Goal: Information Seeking & Learning: Learn about a topic

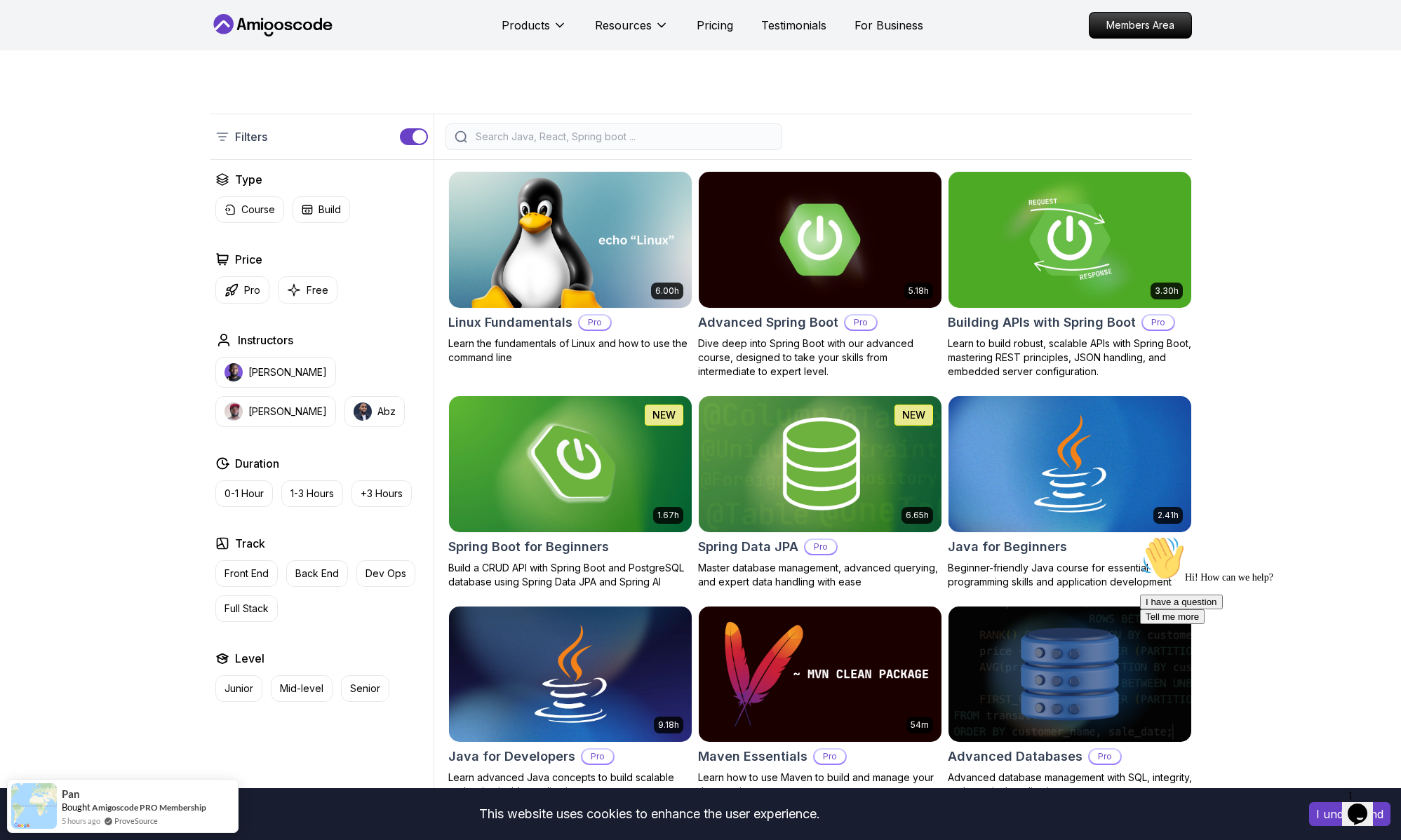
scroll to position [270, 0]
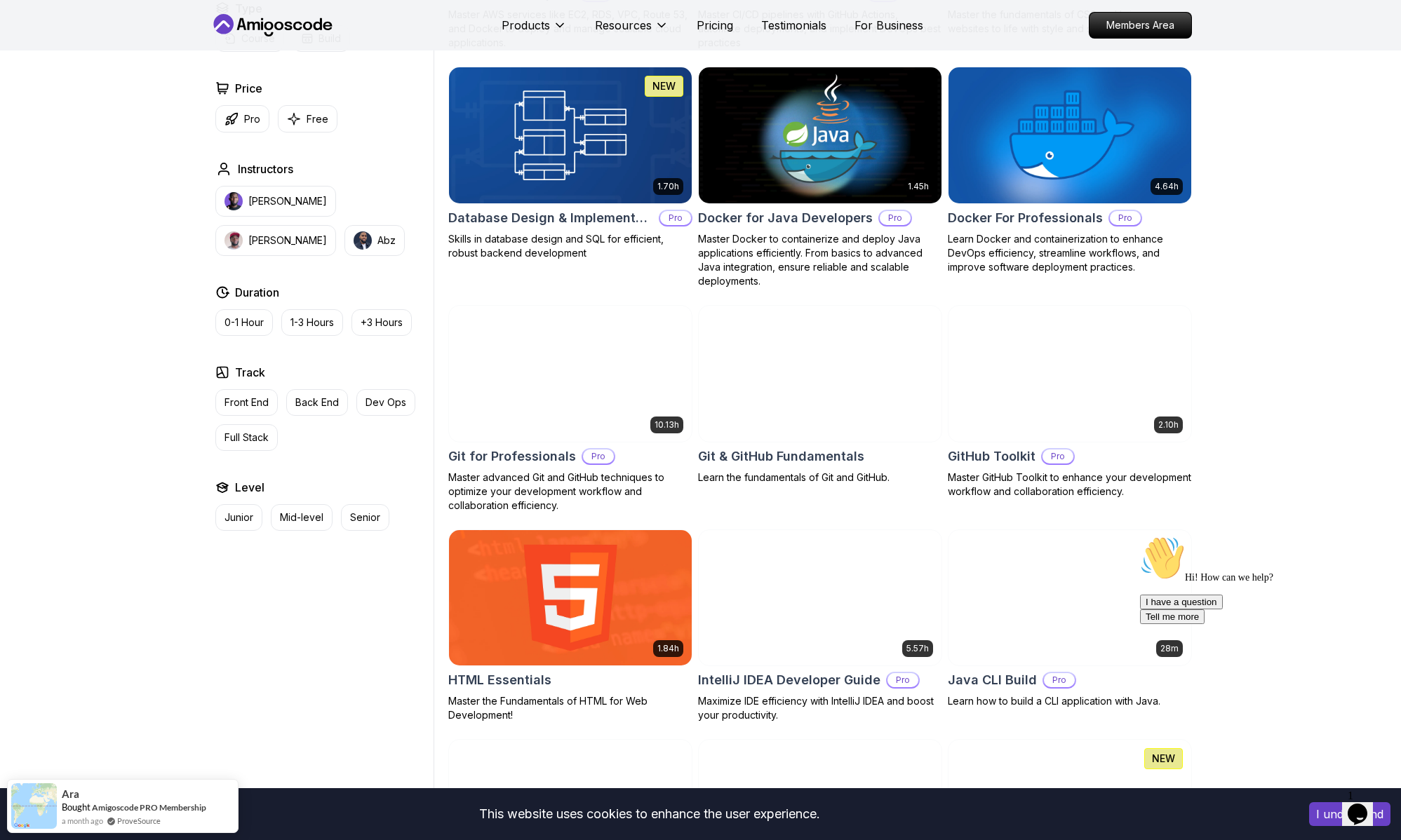
scroll to position [0, 0]
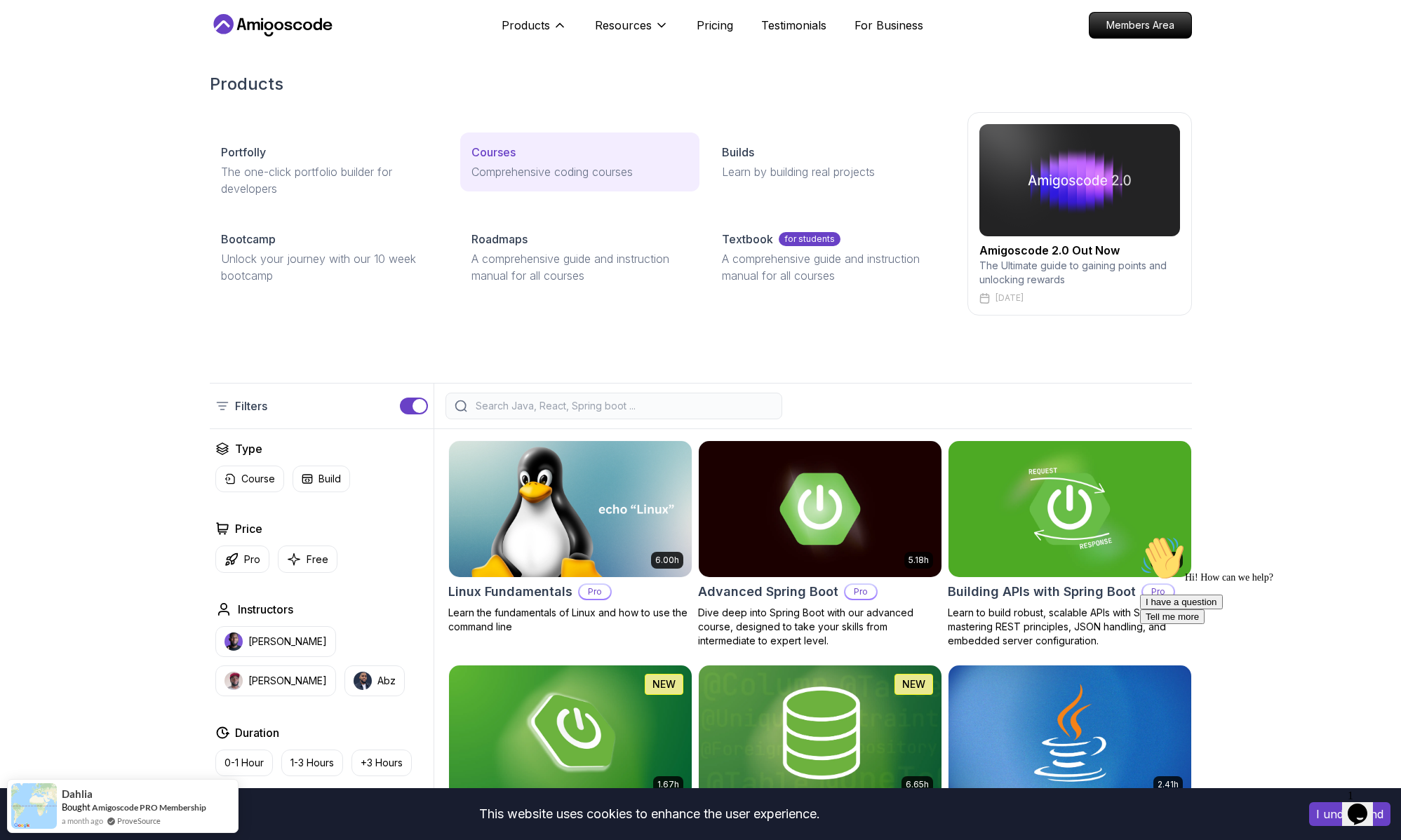
click at [500, 155] on p "Courses" at bounding box center [493, 152] width 44 height 17
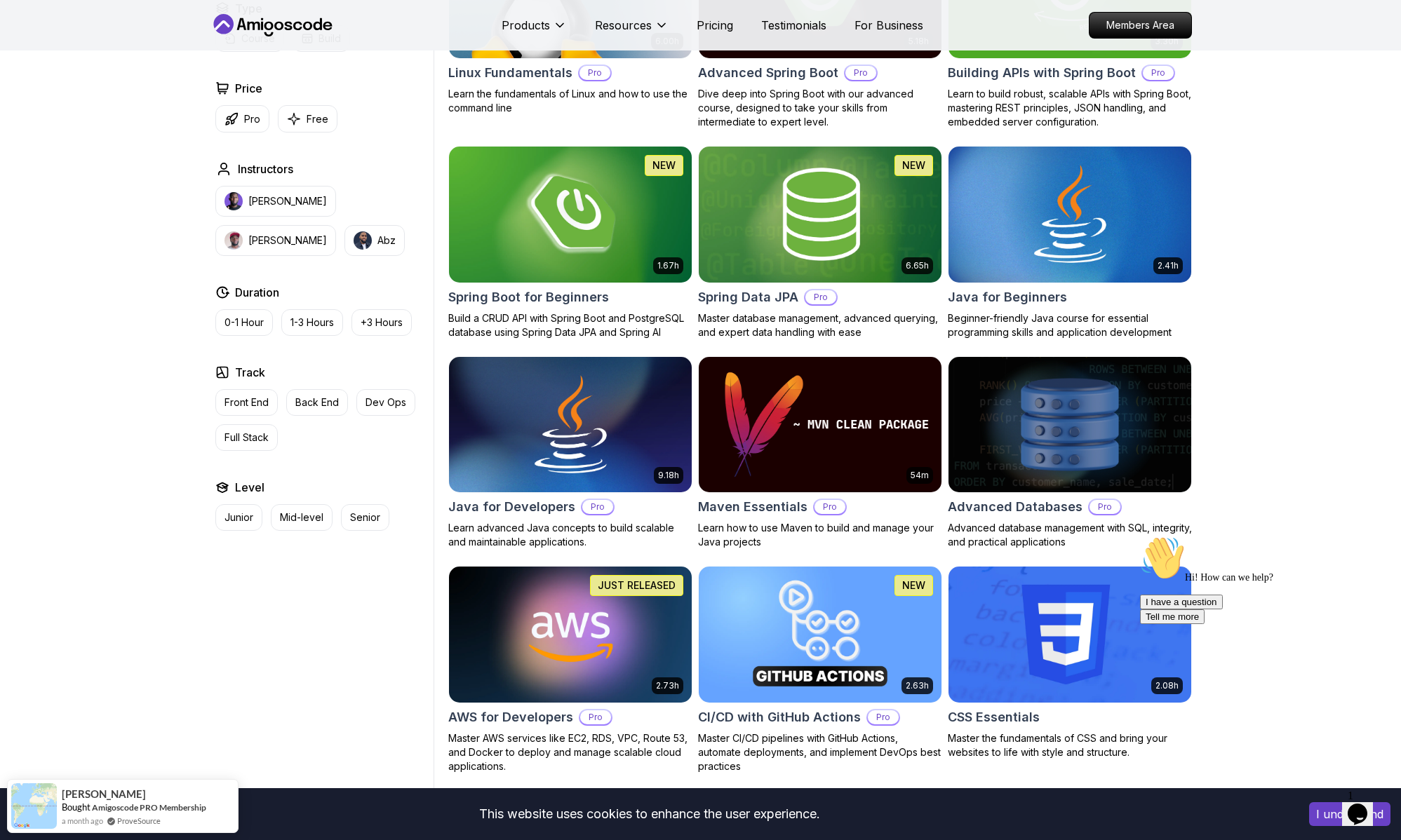
scroll to position [523, 0]
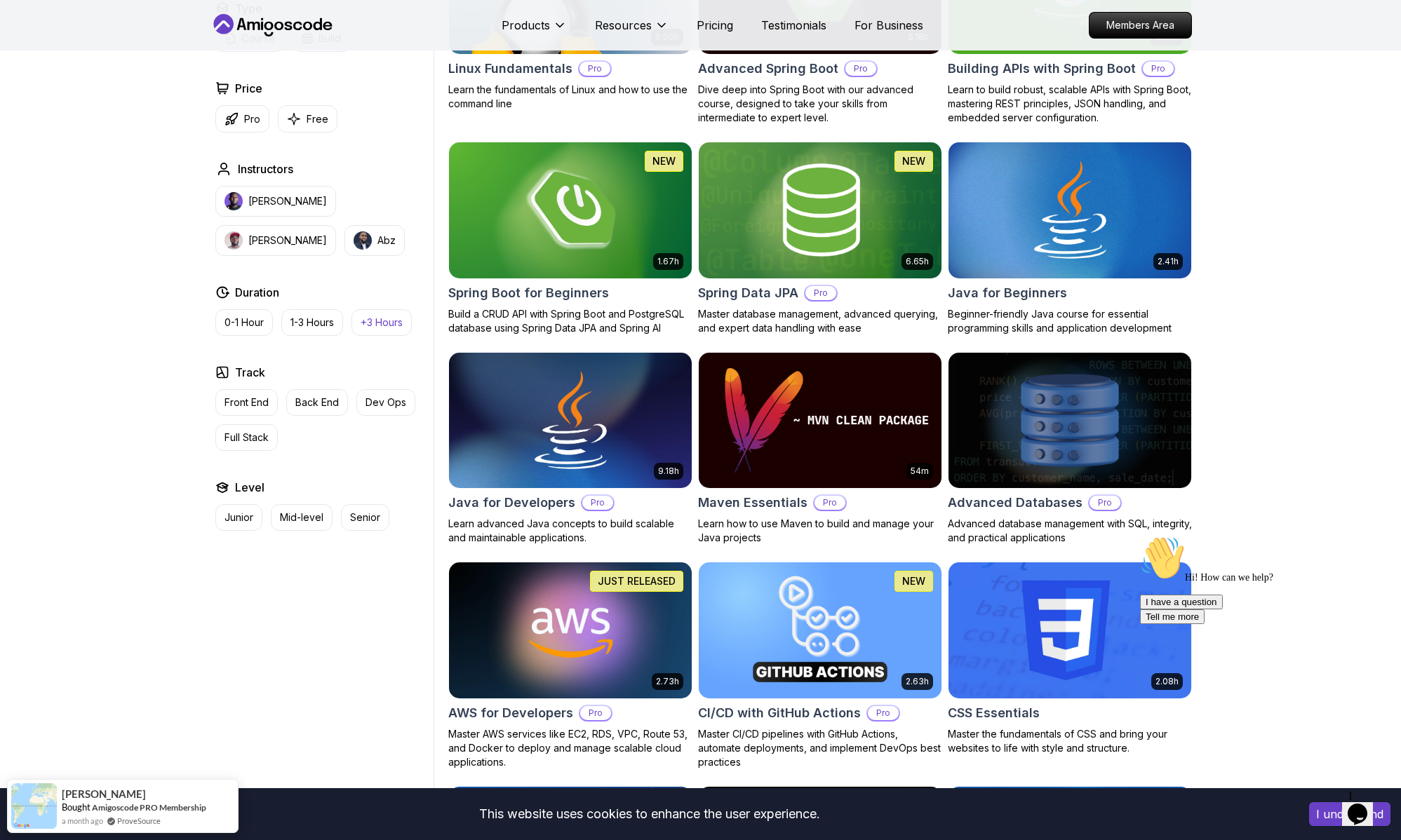
click at [392, 323] on p "+3 Hours" at bounding box center [381, 322] width 42 height 14
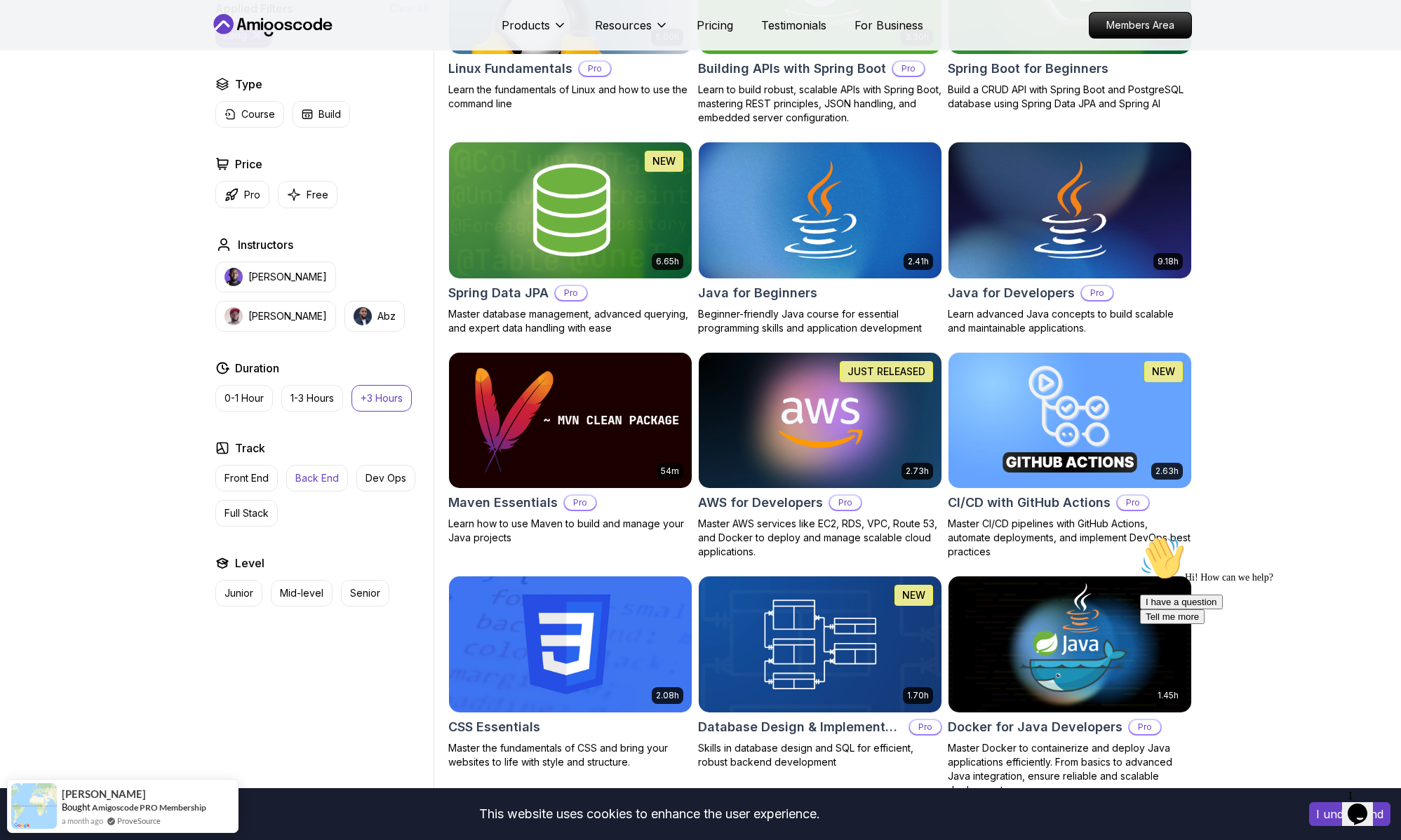
click at [327, 482] on p "Back End" at bounding box center [317, 478] width 43 height 14
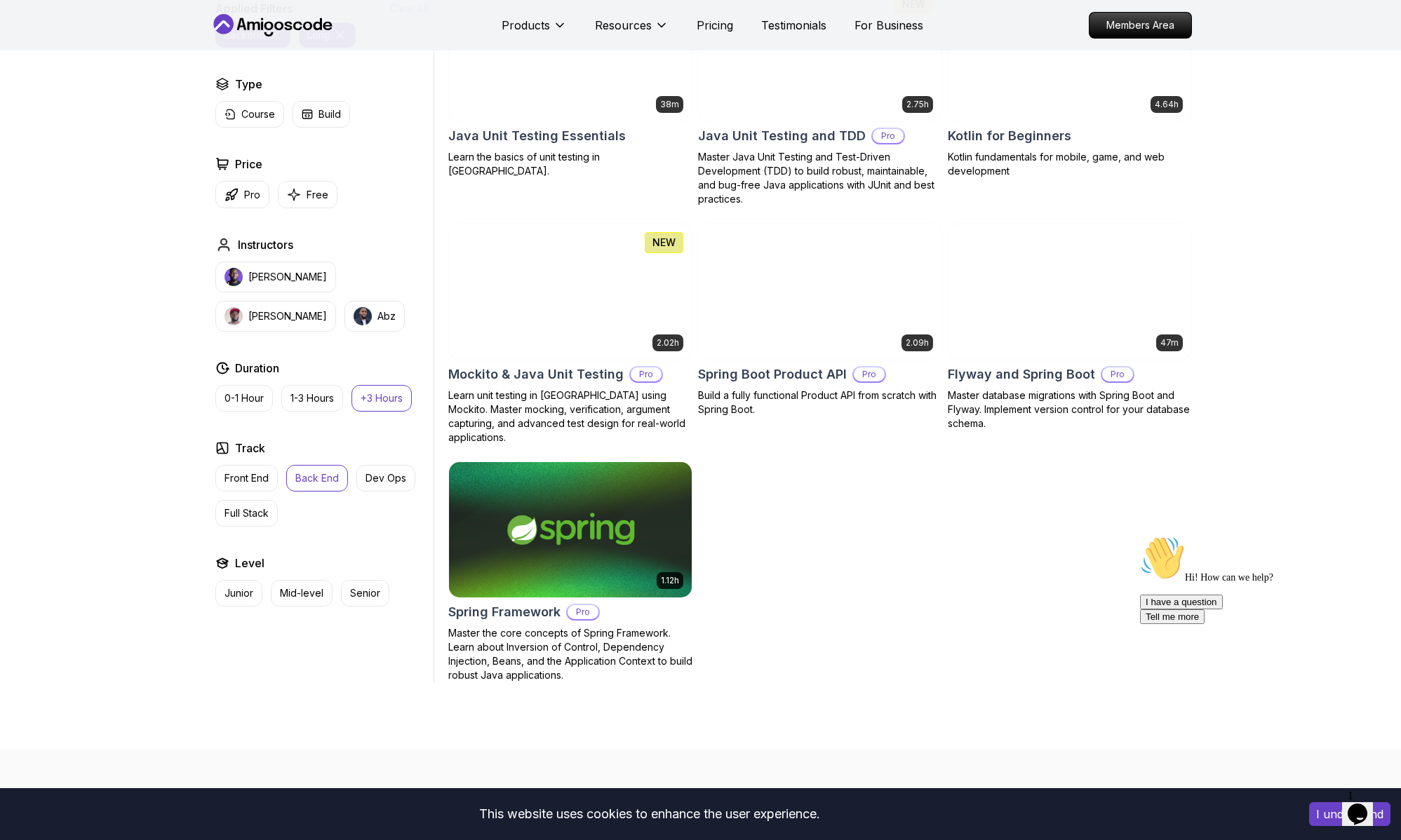
scroll to position [1354, 0]
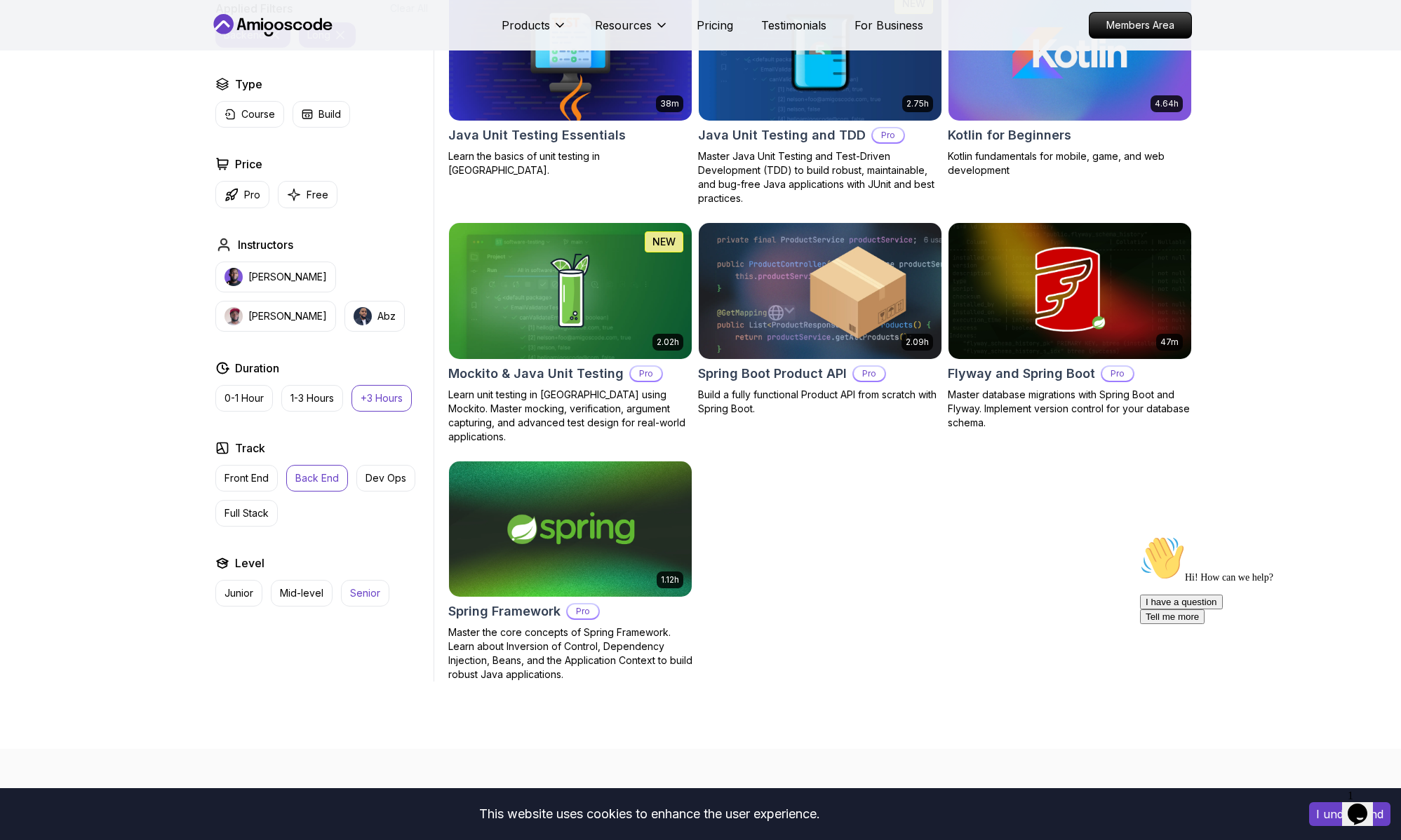
click at [365, 594] on p "Senior" at bounding box center [364, 593] width 30 height 14
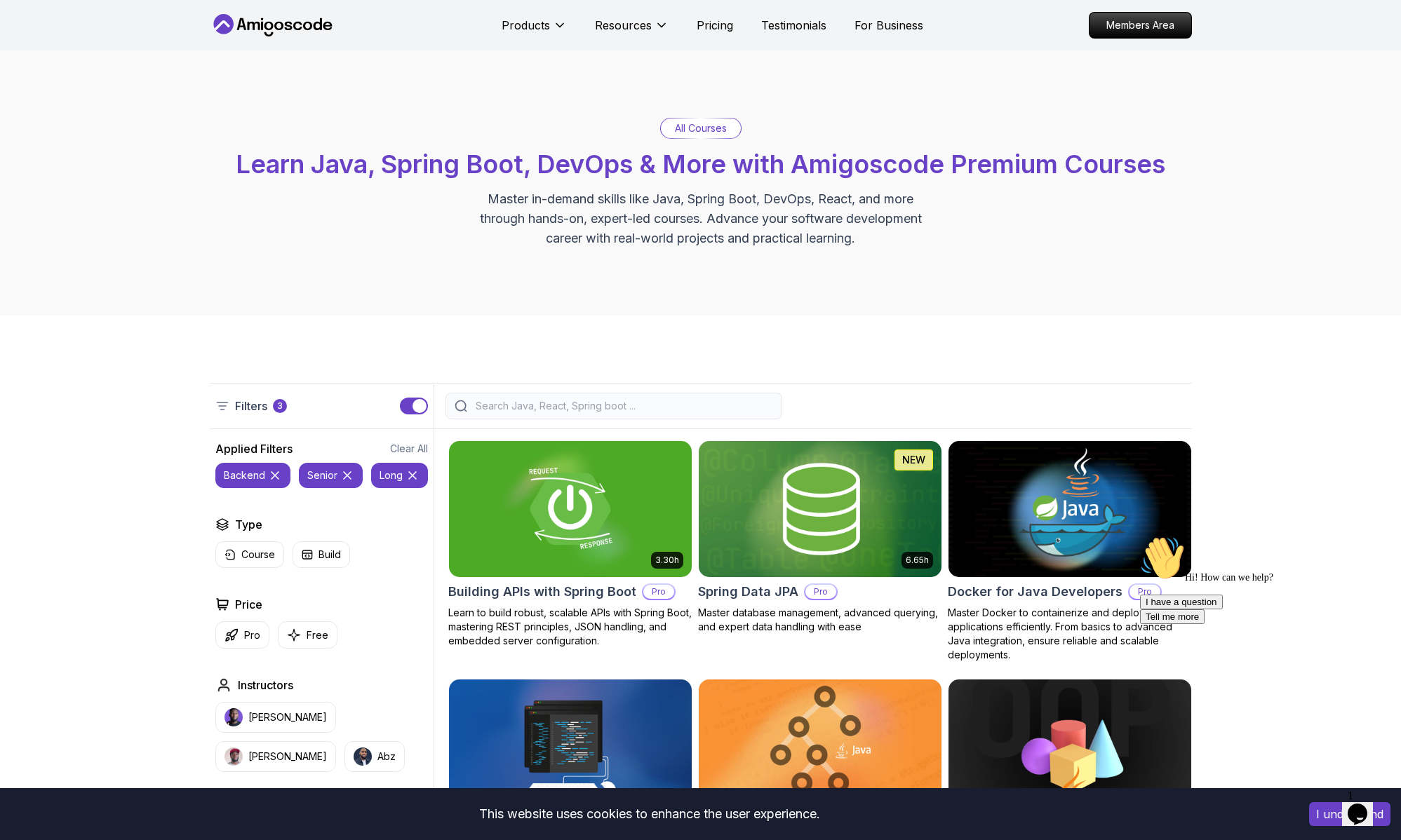
click at [316, 27] on icon at bounding box center [272, 25] width 126 height 22
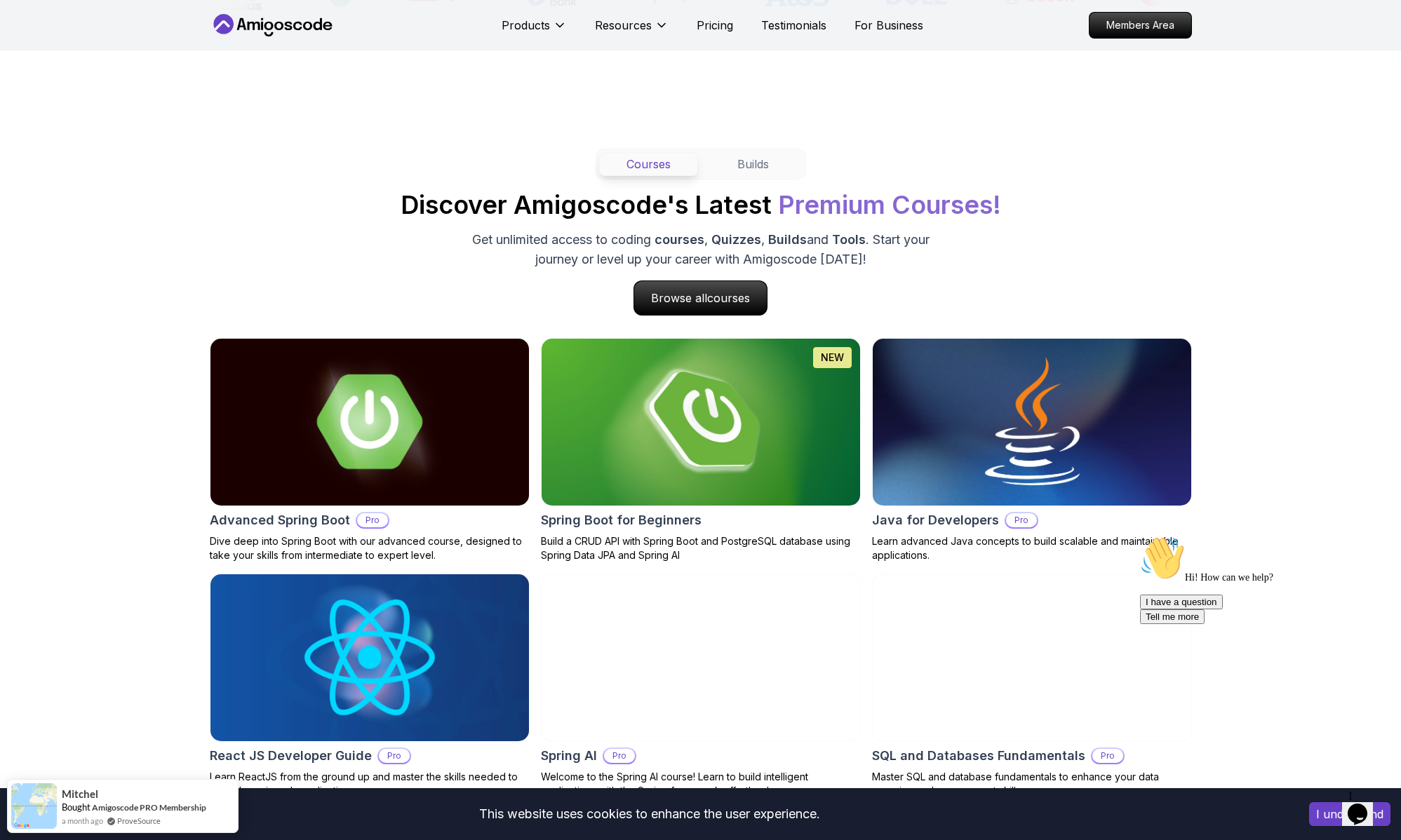
scroll to position [1213, 0]
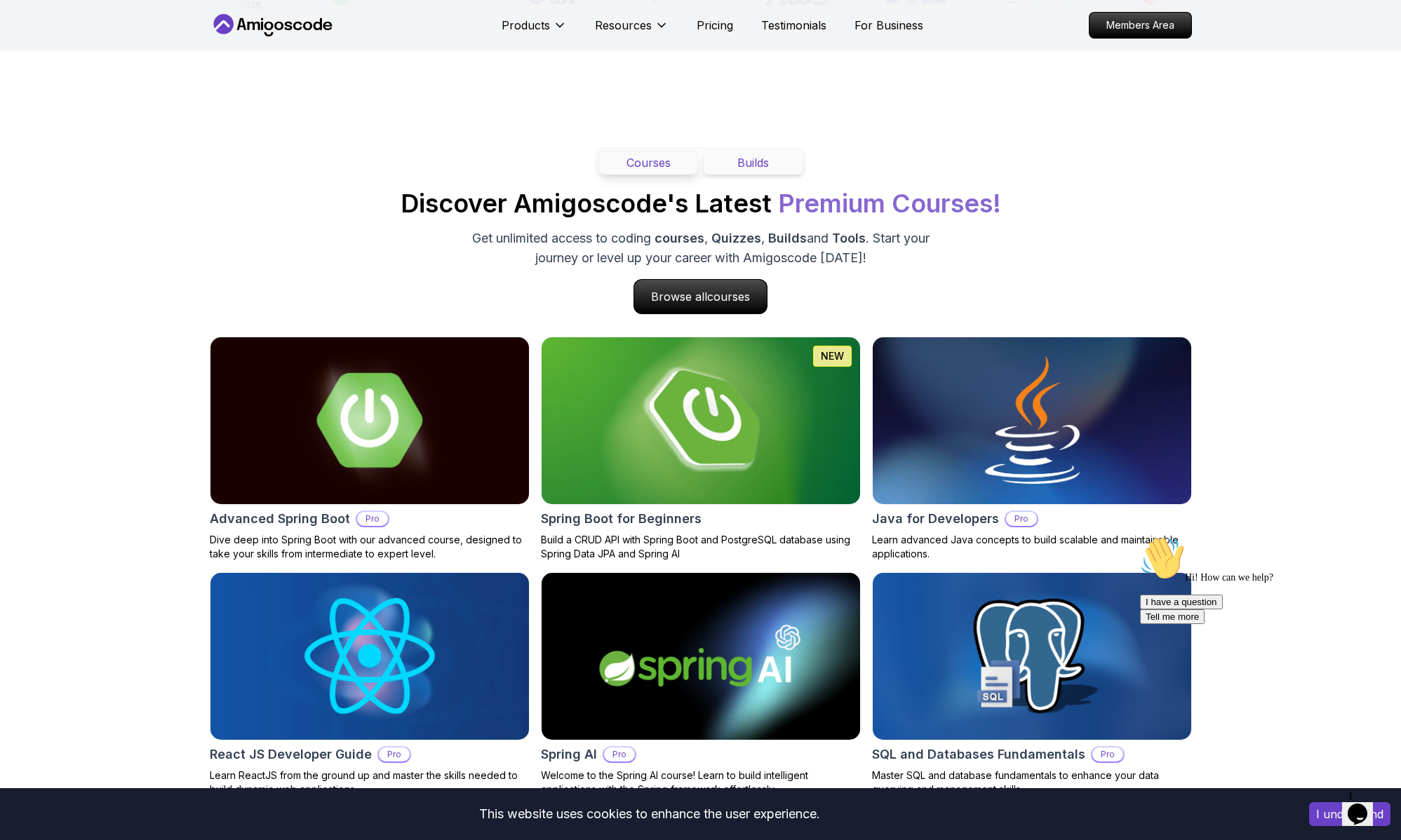
click at [758, 169] on button "Builds" at bounding box center [753, 163] width 99 height 24
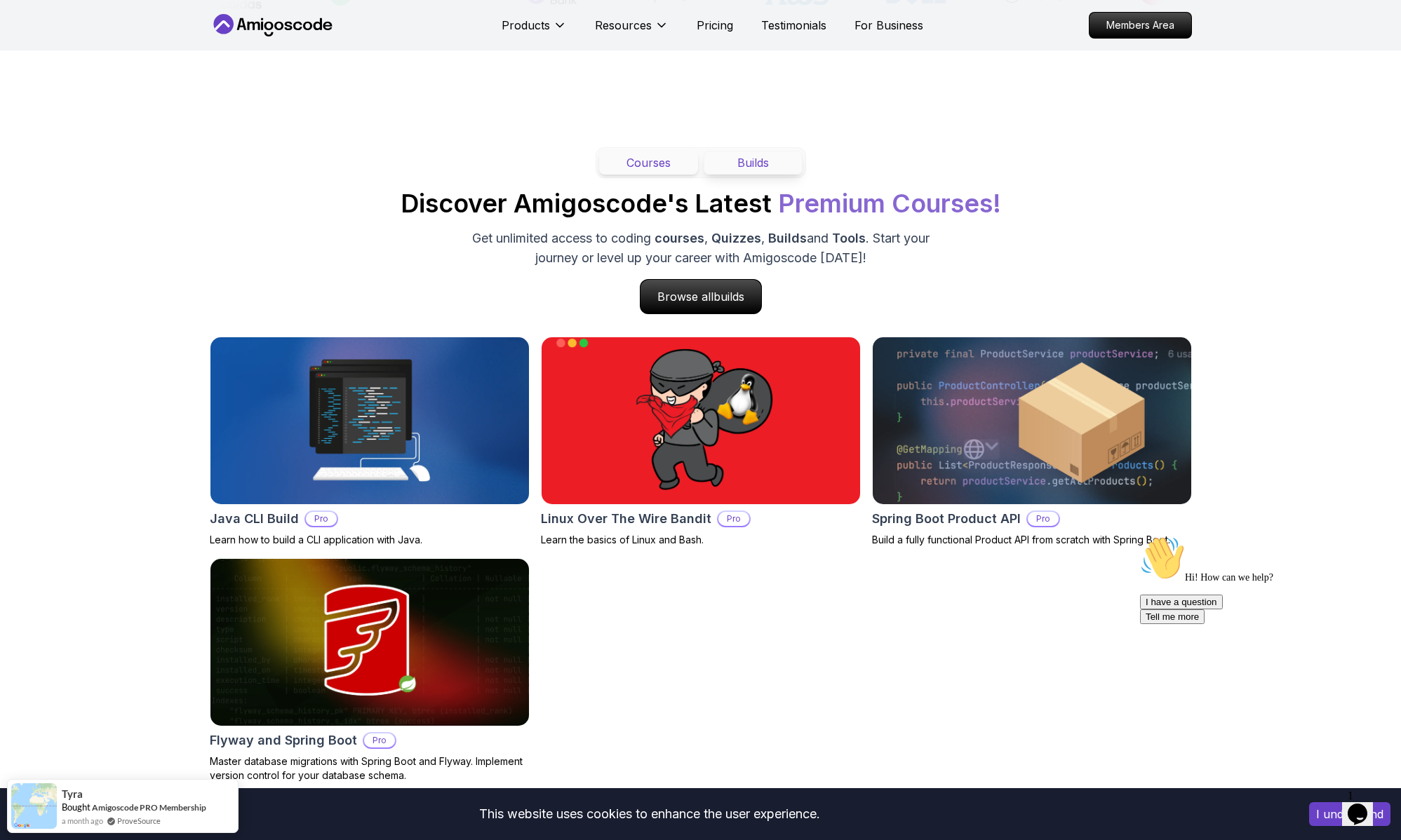
click at [641, 174] on button "Courses" at bounding box center [649, 163] width 99 height 24
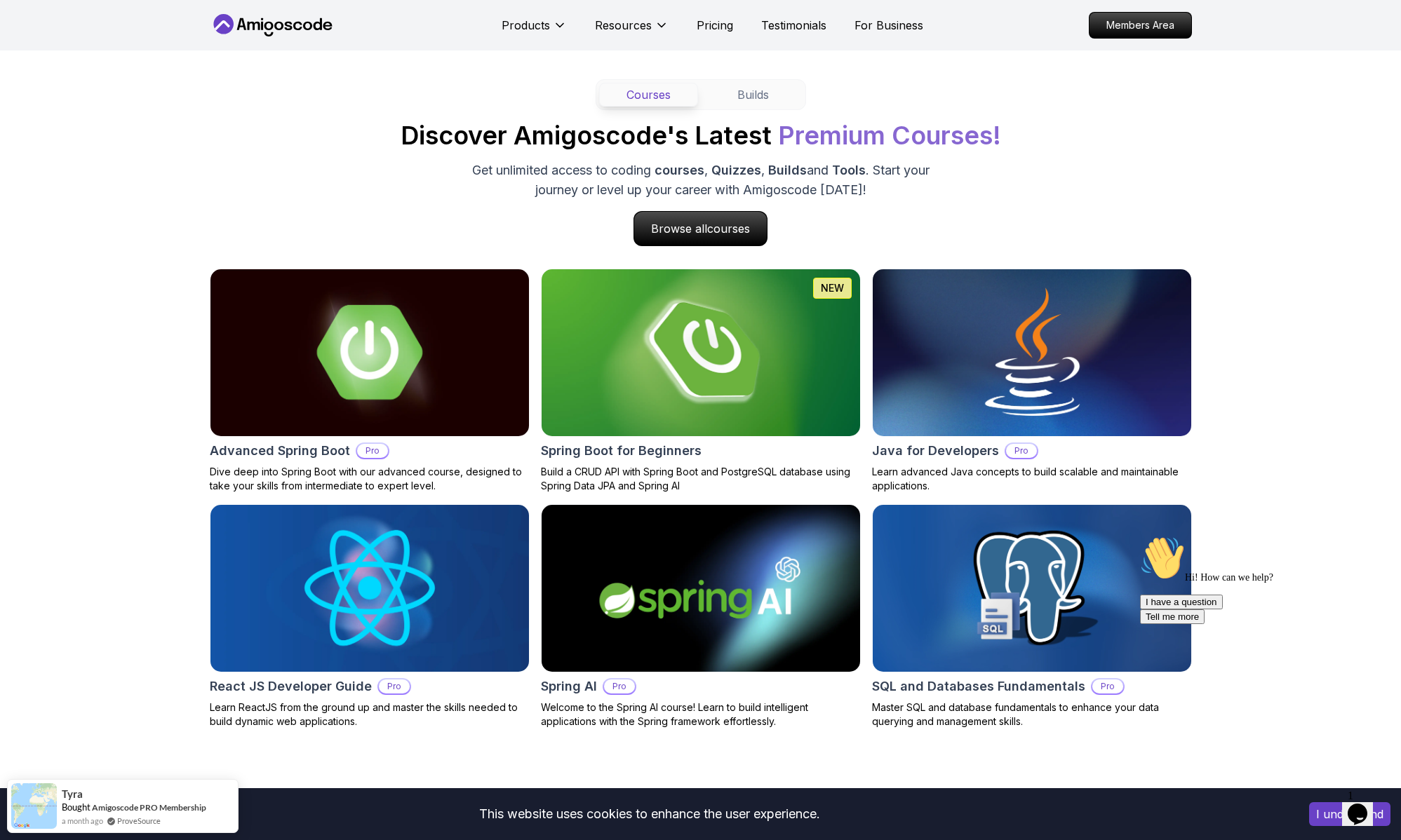
scroll to position [1291, 0]
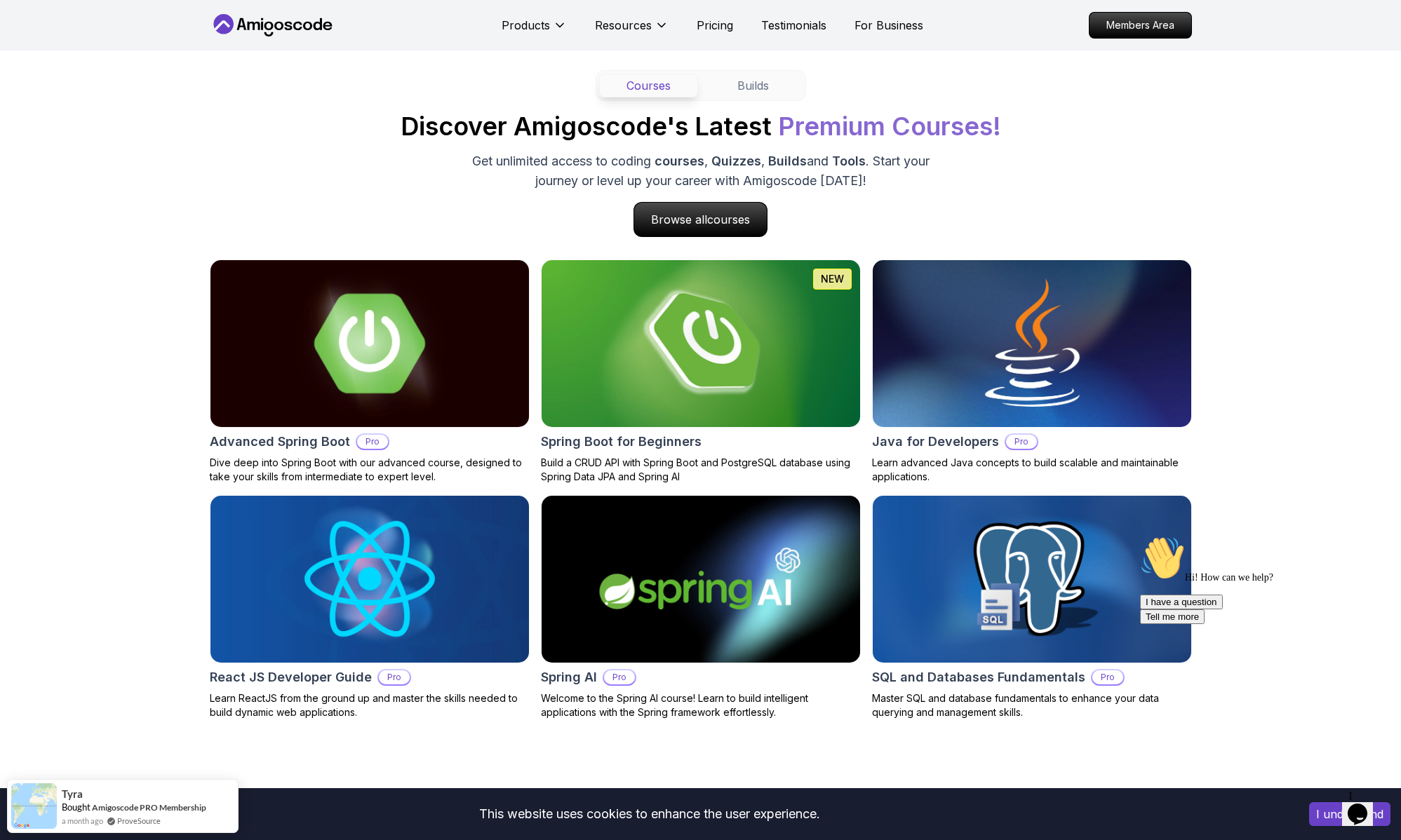
click at [368, 322] on img at bounding box center [369, 344] width 334 height 175
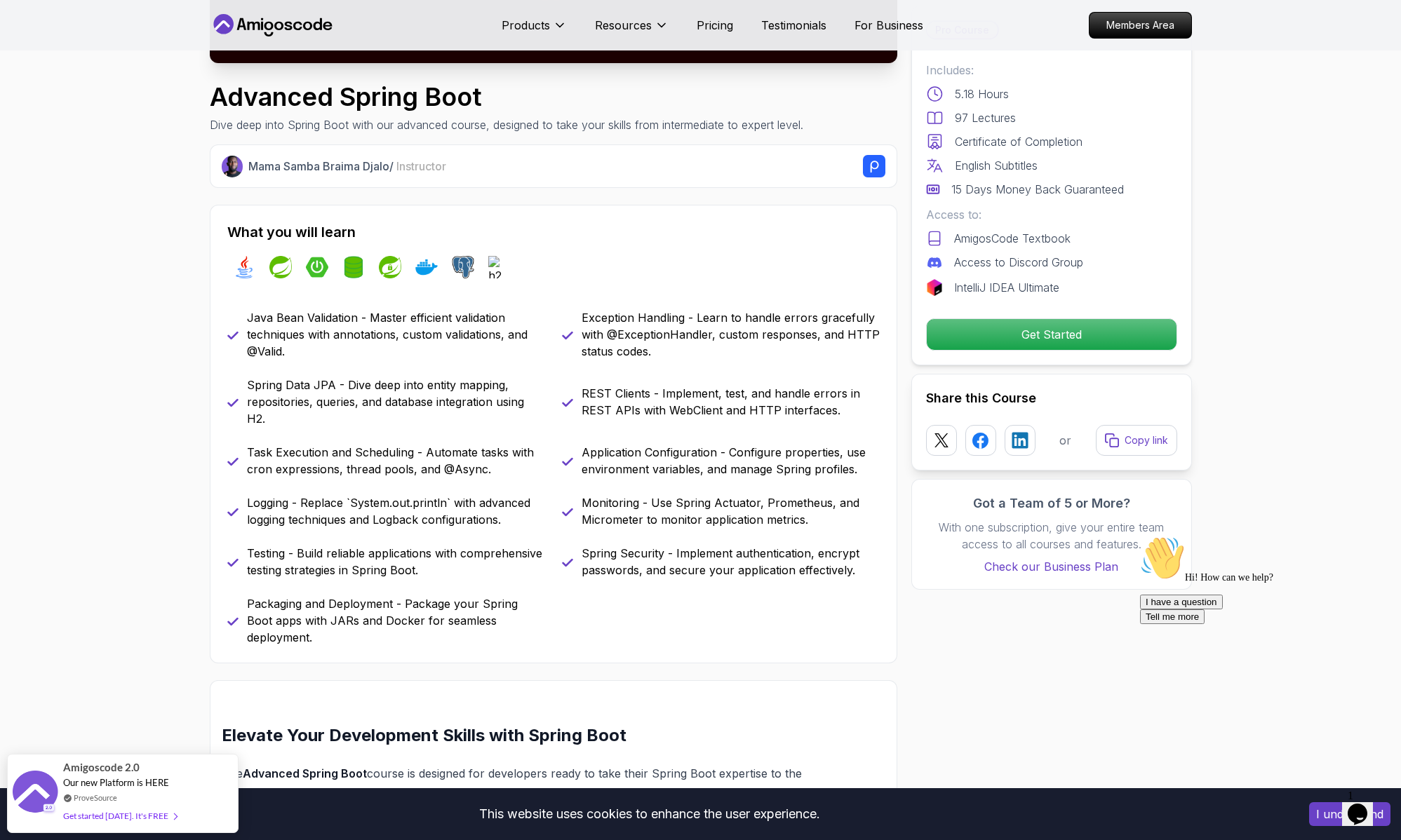
scroll to position [470, 0]
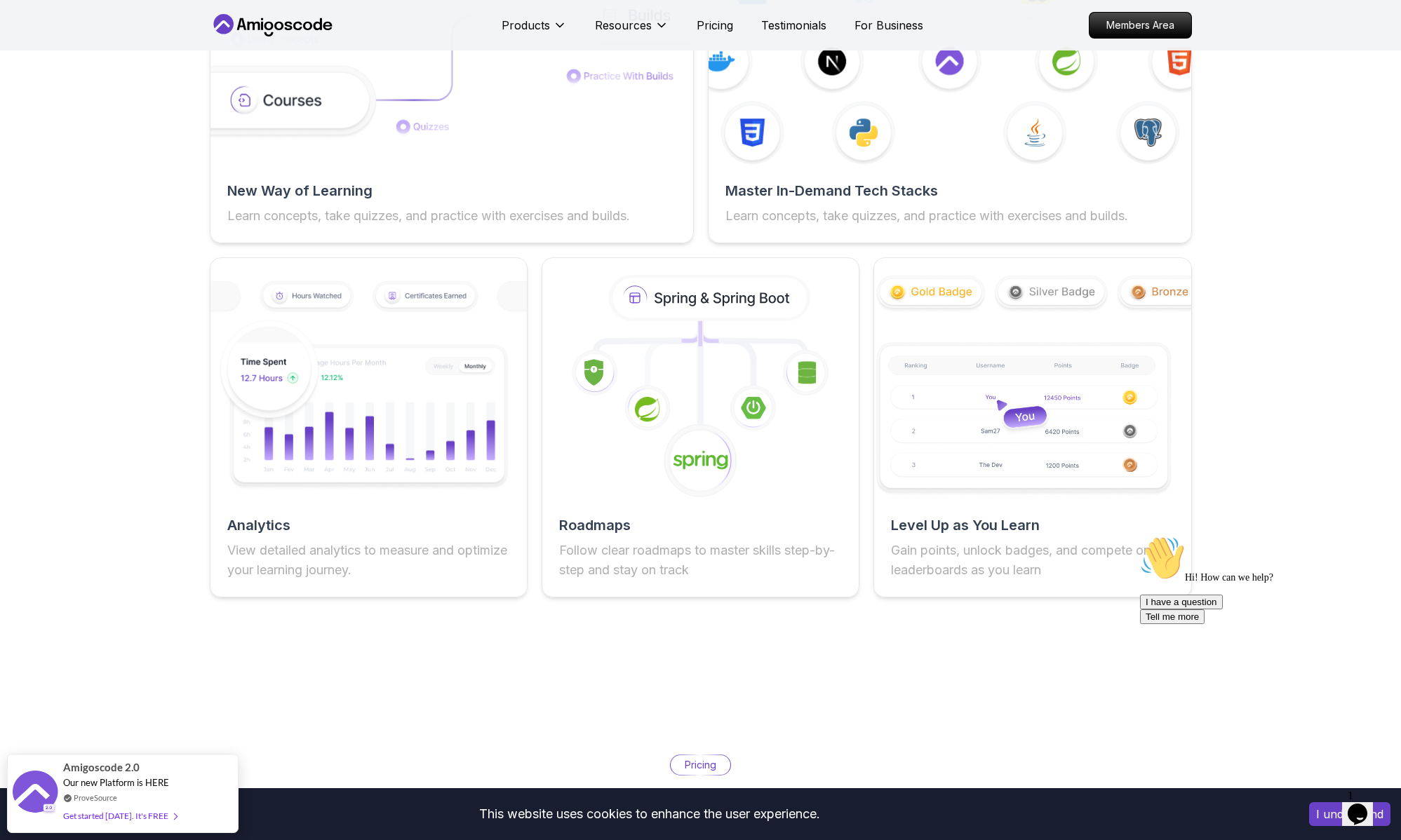
scroll to position [2340, 0]
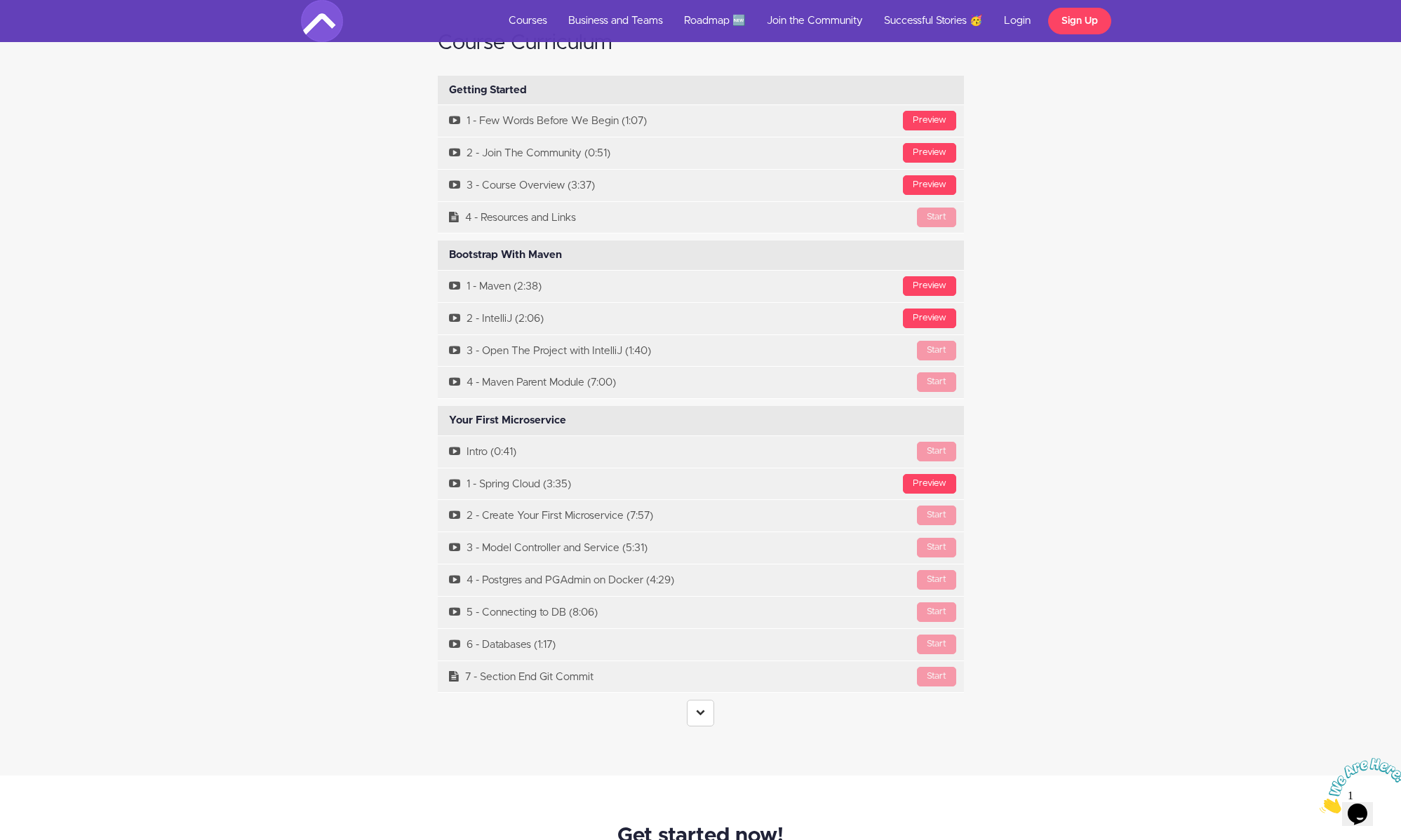
scroll to position [4282, 0]
click at [694, 702] on link at bounding box center [700, 712] width 27 height 27
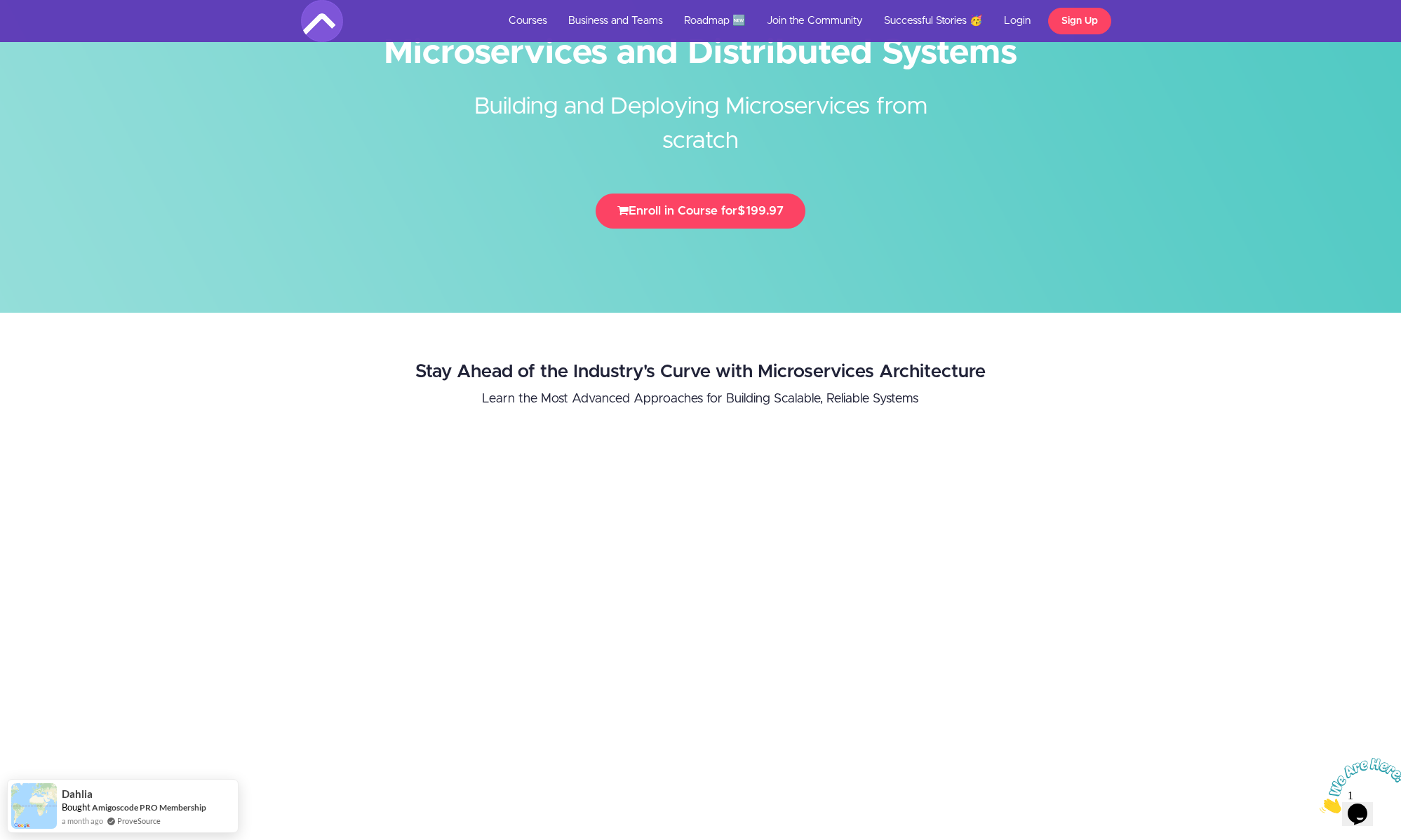
scroll to position [0, 0]
